Goal: Information Seeking & Learning: Learn about a topic

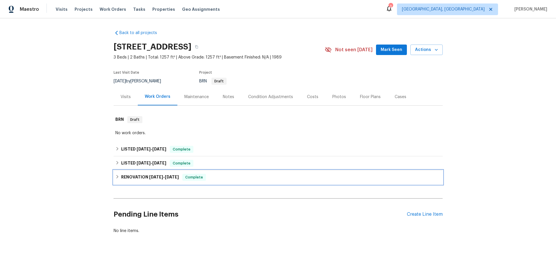
click at [117, 180] on div "RENOVATION [DATE] - [DATE] Complete" at bounding box center [278, 177] width 326 height 7
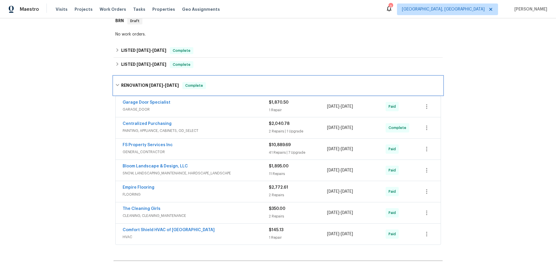
scroll to position [131, 0]
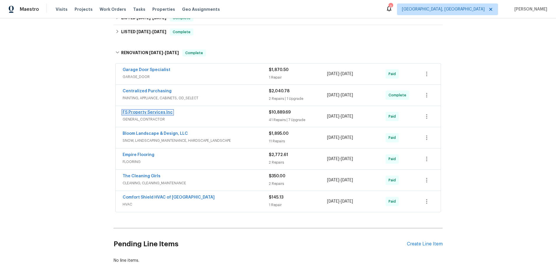
click at [156, 112] on link "FS Property Services Inc" at bounding box center [148, 112] width 50 height 4
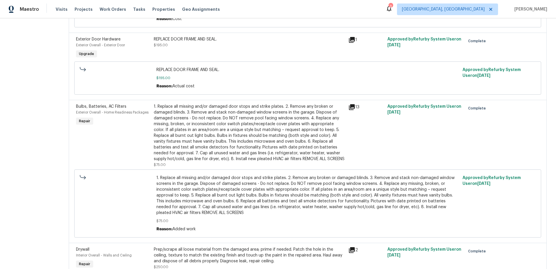
scroll to position [818, 0]
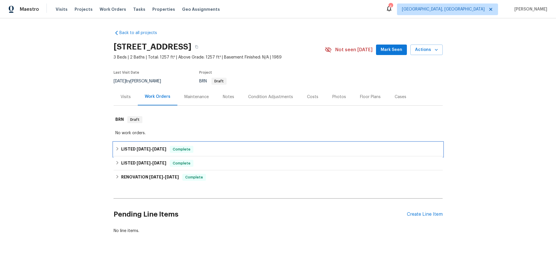
click at [119, 149] on div "LISTED [DATE] - [DATE] Complete" at bounding box center [278, 149] width 326 height 7
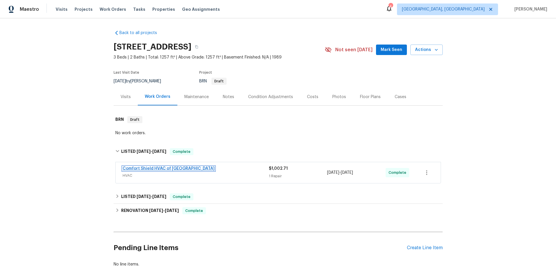
click at [126, 168] on link "Comfort Shield HVAC of [GEOGRAPHIC_DATA]" at bounding box center [169, 169] width 92 height 4
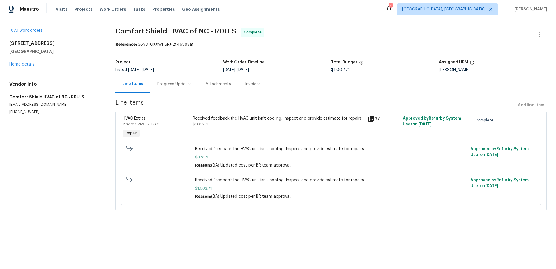
click at [250, 84] on div "Invoices" at bounding box center [253, 84] width 16 height 6
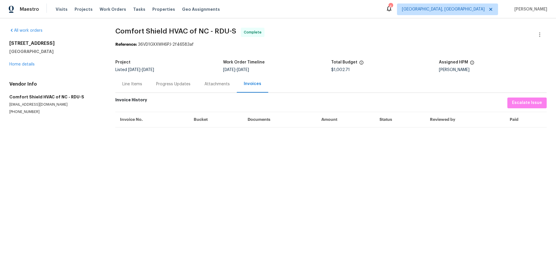
click at [138, 84] on div "Line Items" at bounding box center [132, 84] width 20 height 6
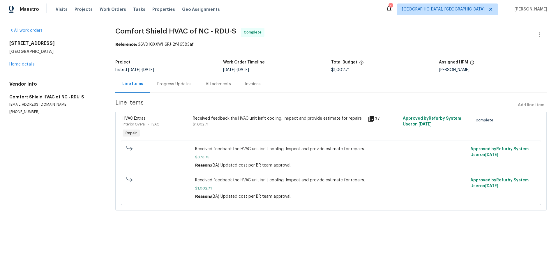
click at [373, 117] on icon at bounding box center [371, 119] width 6 height 6
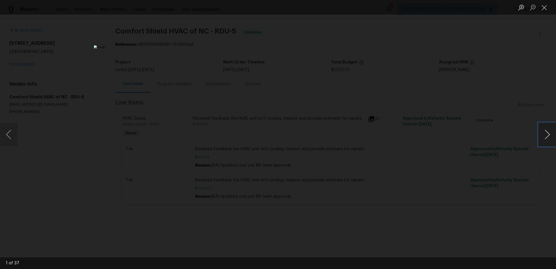
click at [546, 137] on button "Next image" at bounding box center [547, 134] width 17 height 23
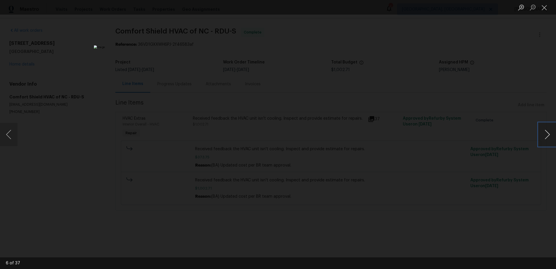
click at [546, 137] on button "Next image" at bounding box center [547, 134] width 17 height 23
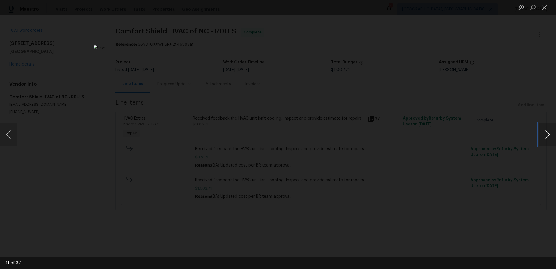
click at [546, 137] on button "Next image" at bounding box center [547, 134] width 17 height 23
click at [498, 104] on div "Lightbox" at bounding box center [278, 134] width 556 height 269
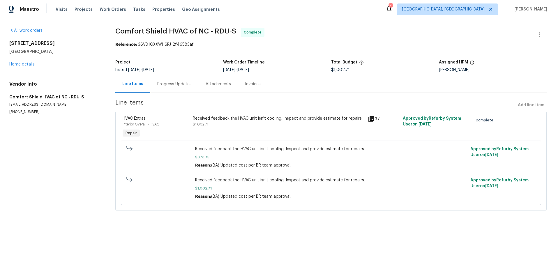
click at [252, 85] on div "Invoices" at bounding box center [253, 84] width 16 height 6
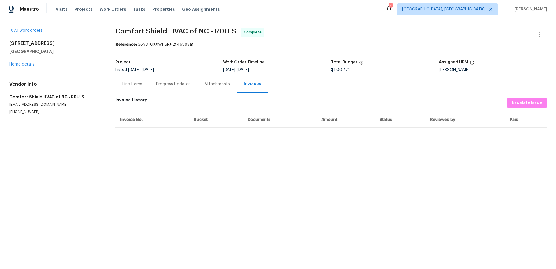
click at [135, 85] on div "Line Items" at bounding box center [132, 84] width 20 height 6
